Goal: Navigation & Orientation: Find specific page/section

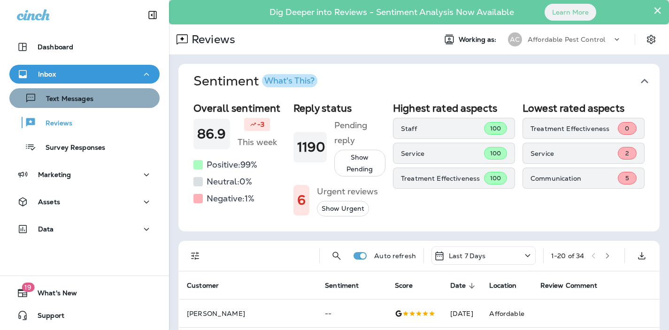
click at [82, 100] on p "Text Messages" at bounding box center [65, 99] width 57 height 9
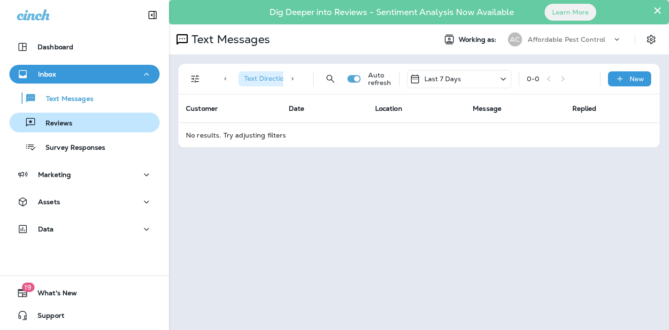
click at [61, 130] on button "Reviews" at bounding box center [84, 123] width 150 height 20
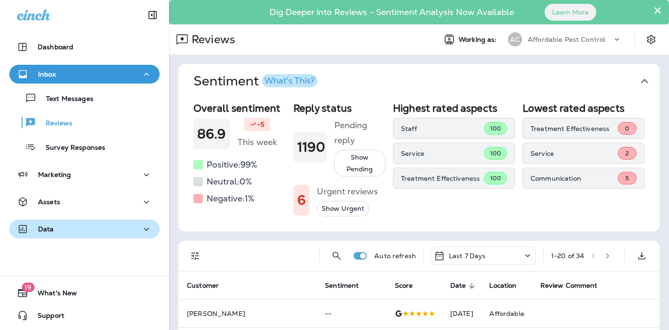
click at [147, 231] on icon "button" at bounding box center [146, 230] width 11 height 12
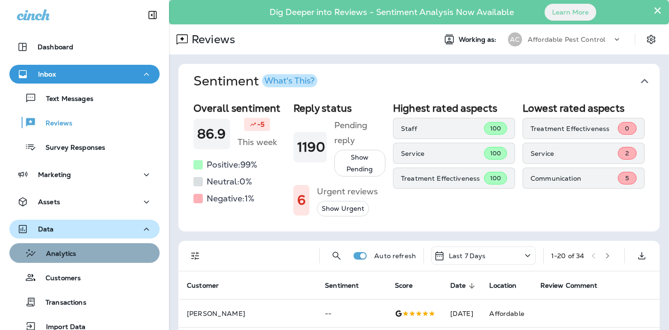
click at [79, 257] on div "Analytics" at bounding box center [84, 253] width 143 height 14
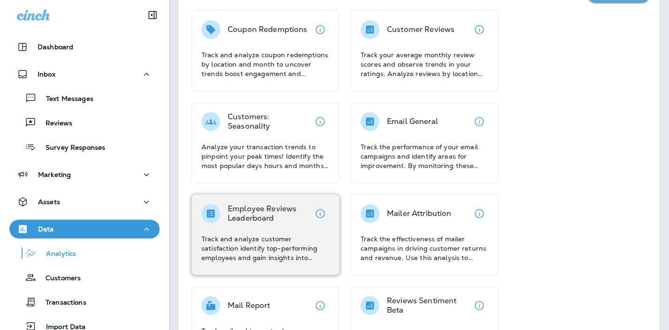
scroll to position [89, 0]
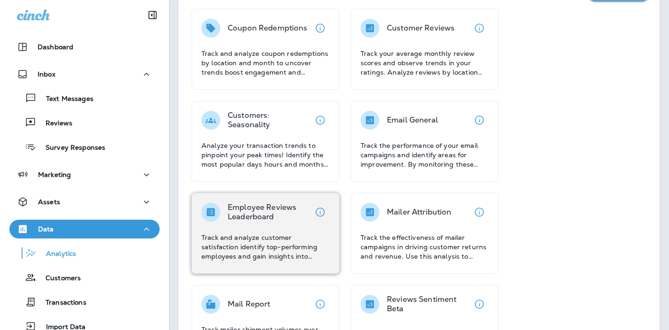
click at [266, 239] on p "Track and analyze customer satisfaction identify top-performing employees and g…" at bounding box center [265, 247] width 128 height 28
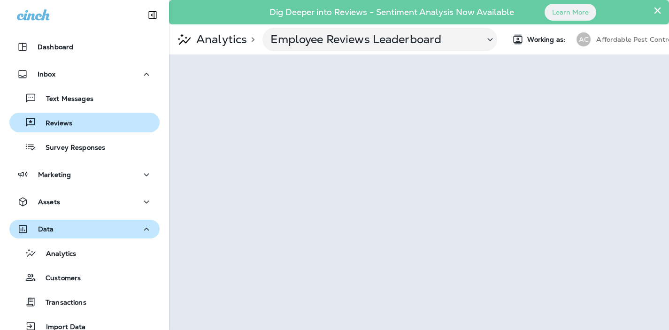
click at [69, 120] on p "Reviews" at bounding box center [54, 123] width 36 height 9
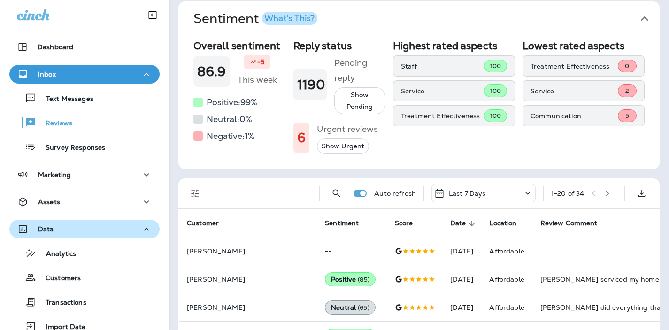
scroll to position [63, 0]
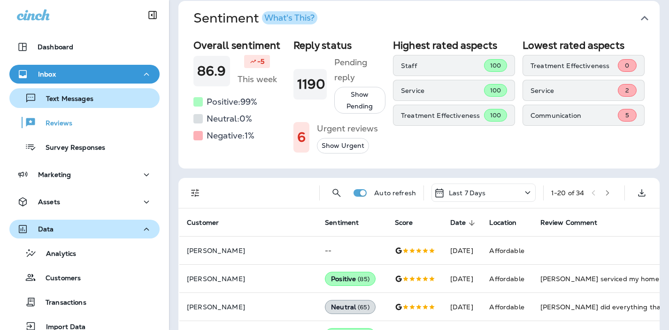
click at [78, 101] on p "Text Messages" at bounding box center [65, 99] width 57 height 9
